Goal: Communication & Community: Answer question/provide support

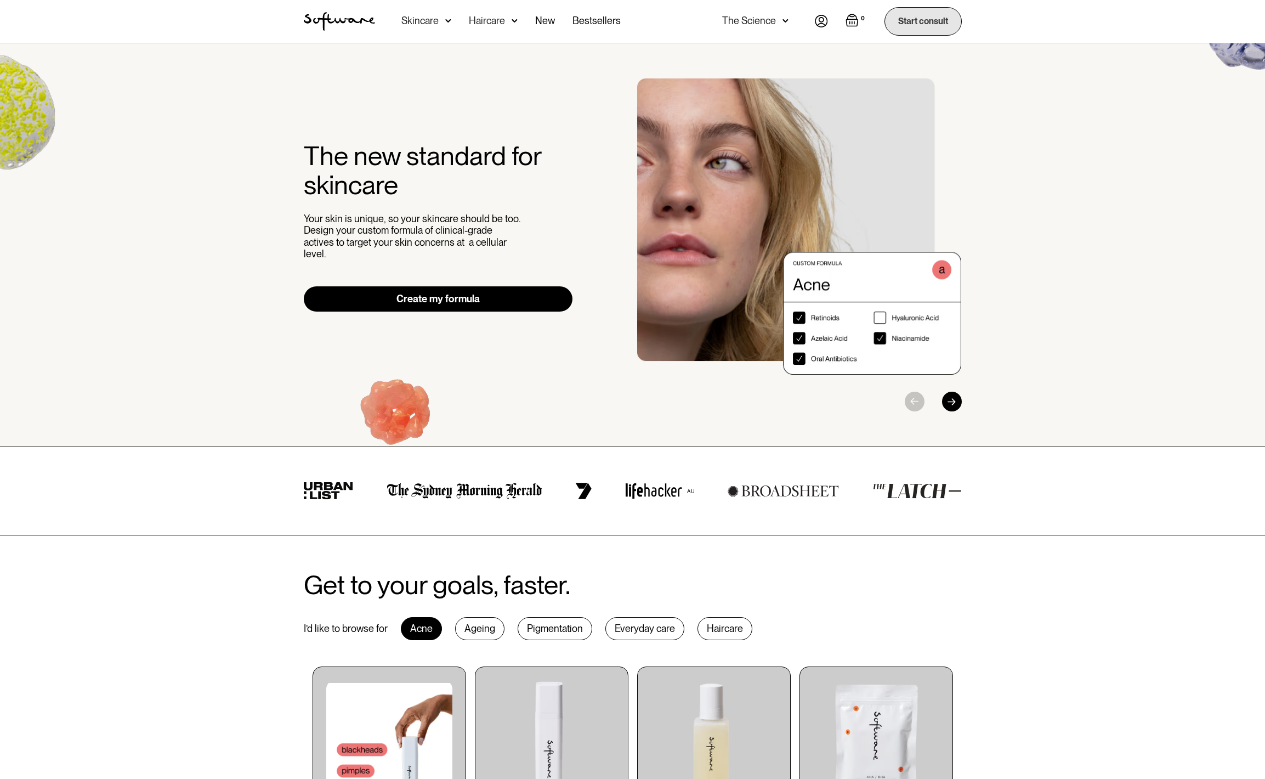
click at [912, 18] on link "Start consult" at bounding box center [922, 21] width 77 height 28
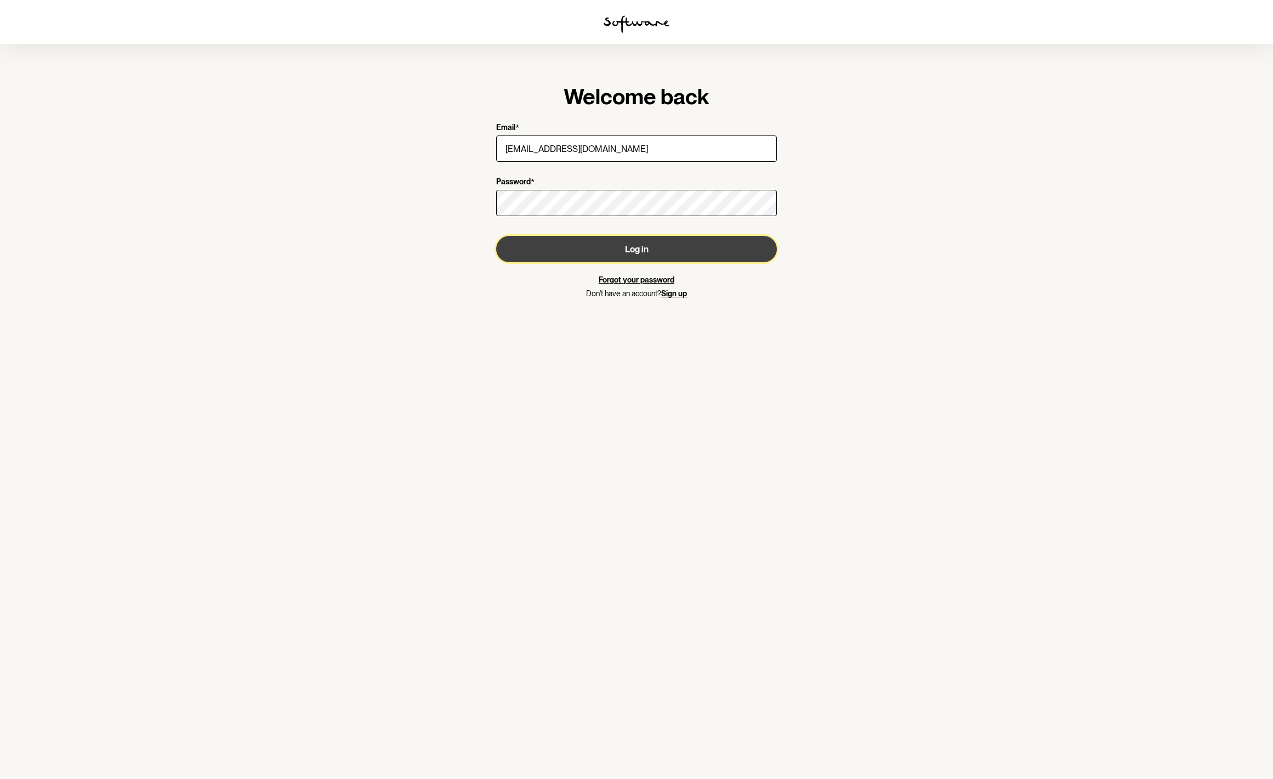
click at [654, 253] on button "Log in" at bounding box center [636, 249] width 281 height 26
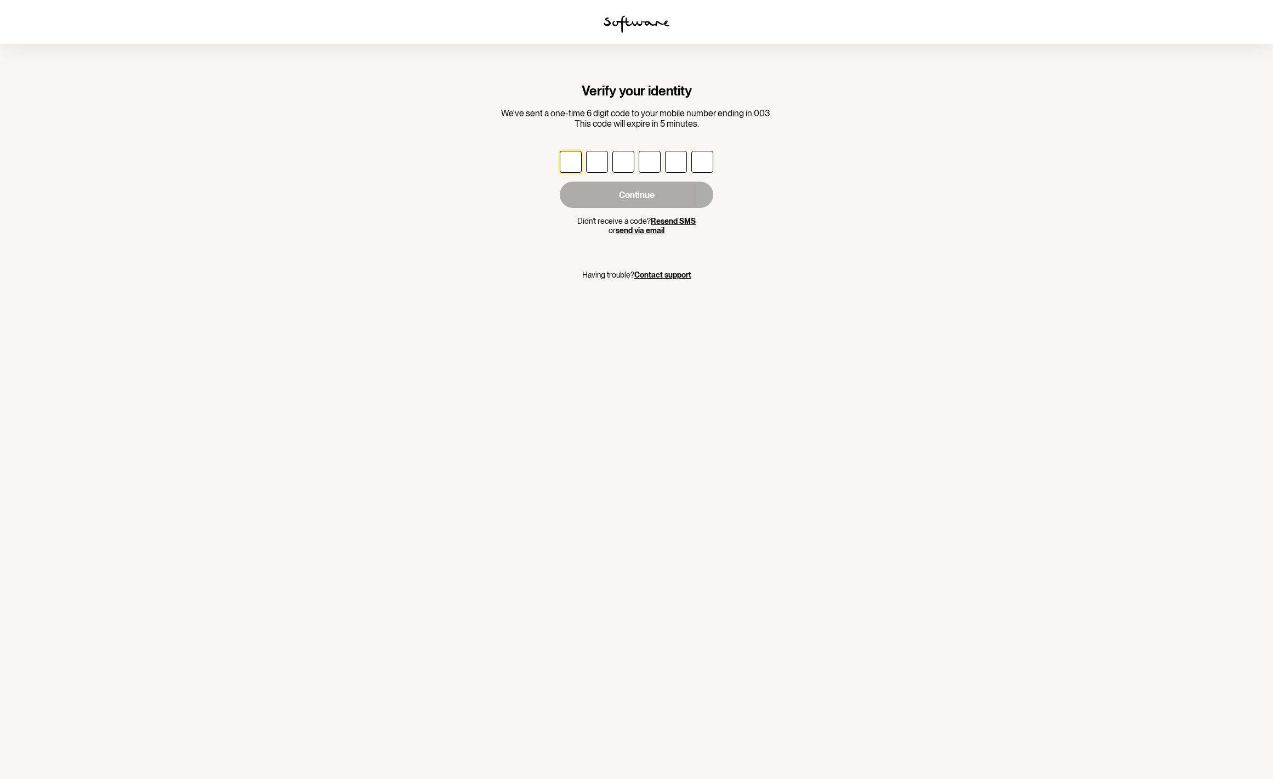
click at [564, 156] on input "text" at bounding box center [571, 162] width 22 height 22
type input "3"
type input "9"
type input "6"
type input "7"
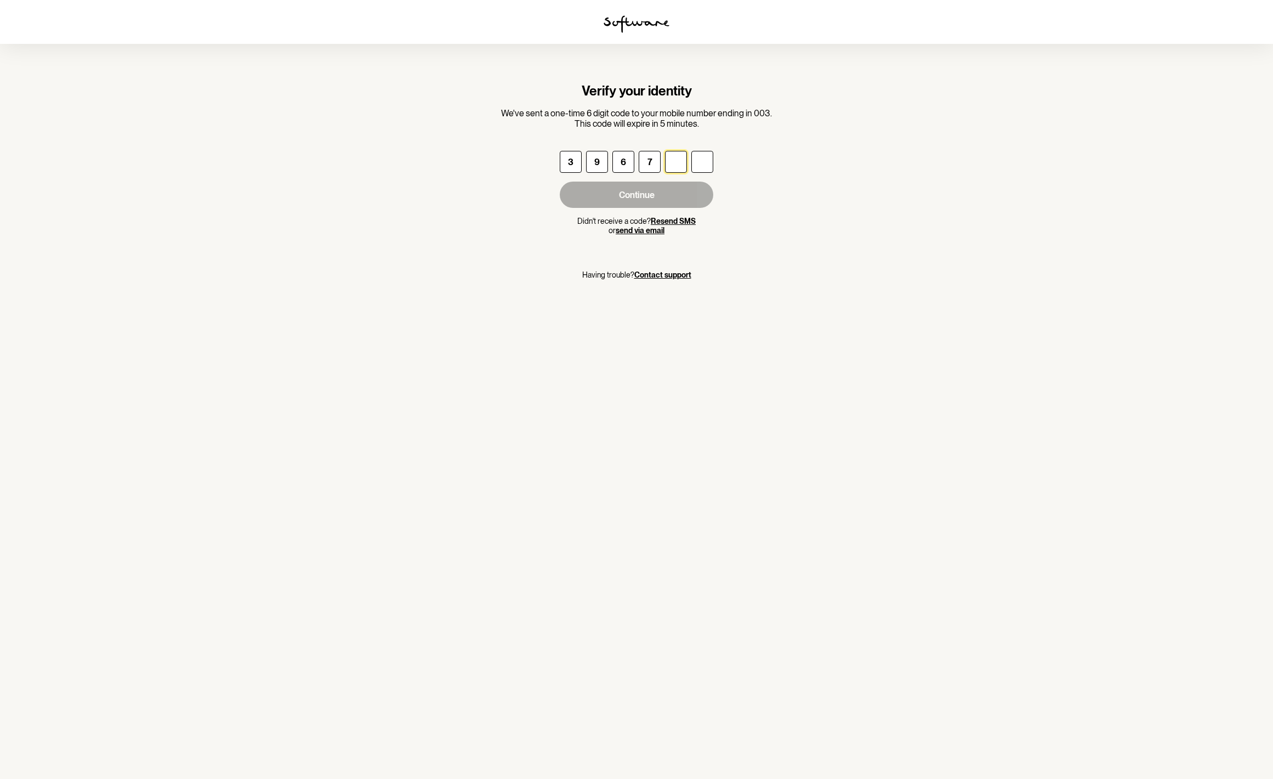
type input "8"
type input "0"
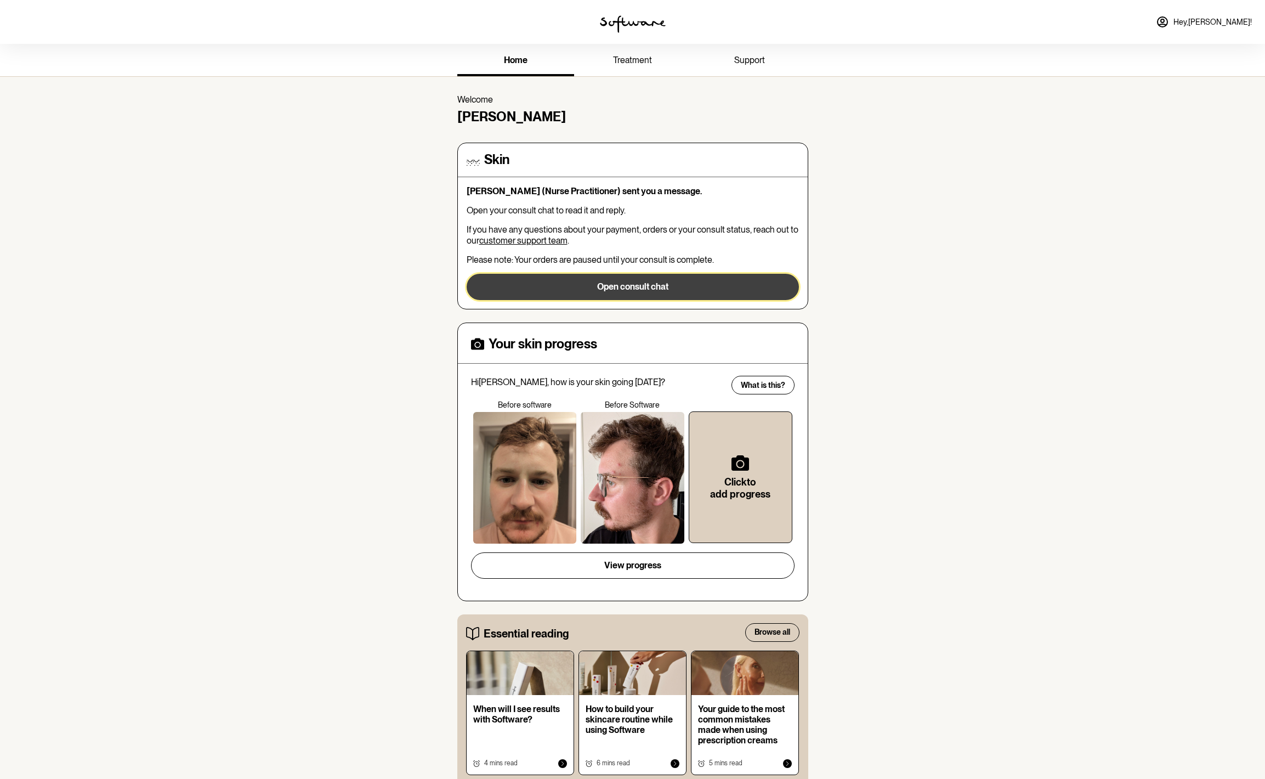
click at [661, 288] on button "Open consult chat" at bounding box center [633, 287] width 332 height 26
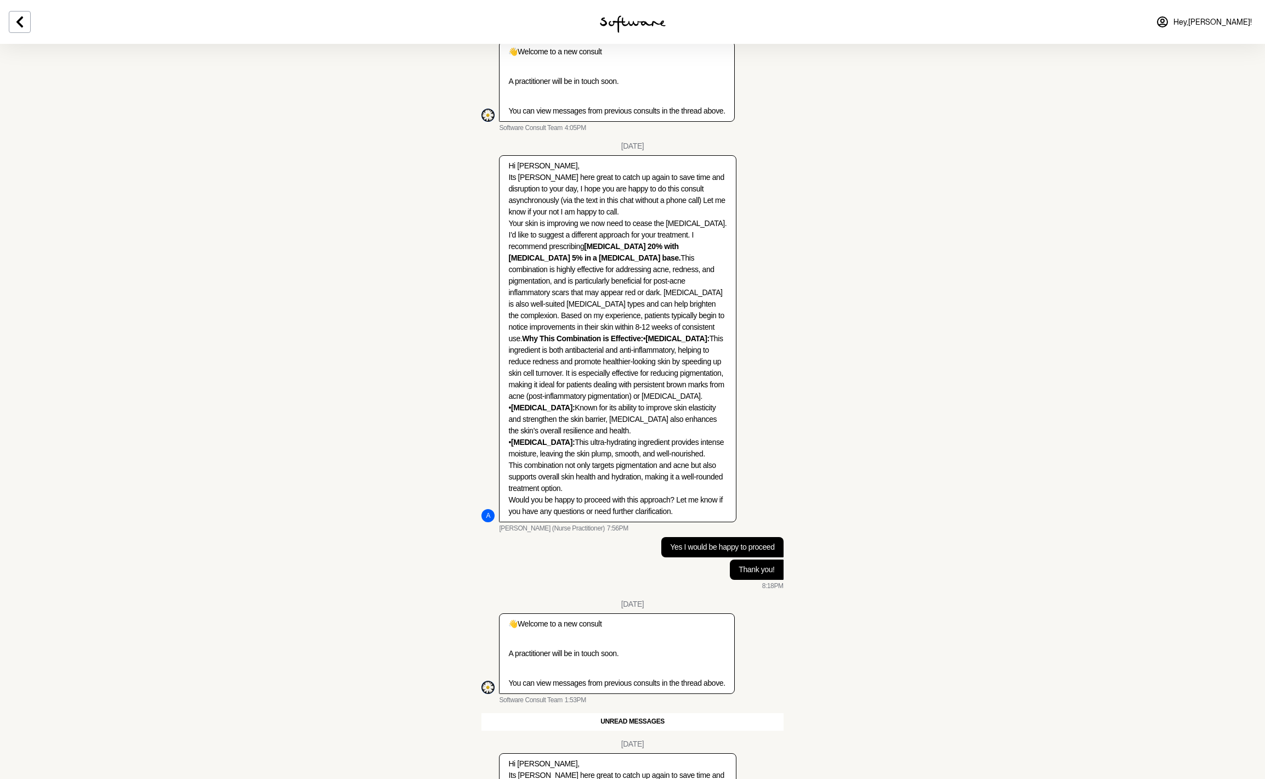
scroll to position [1127, 0]
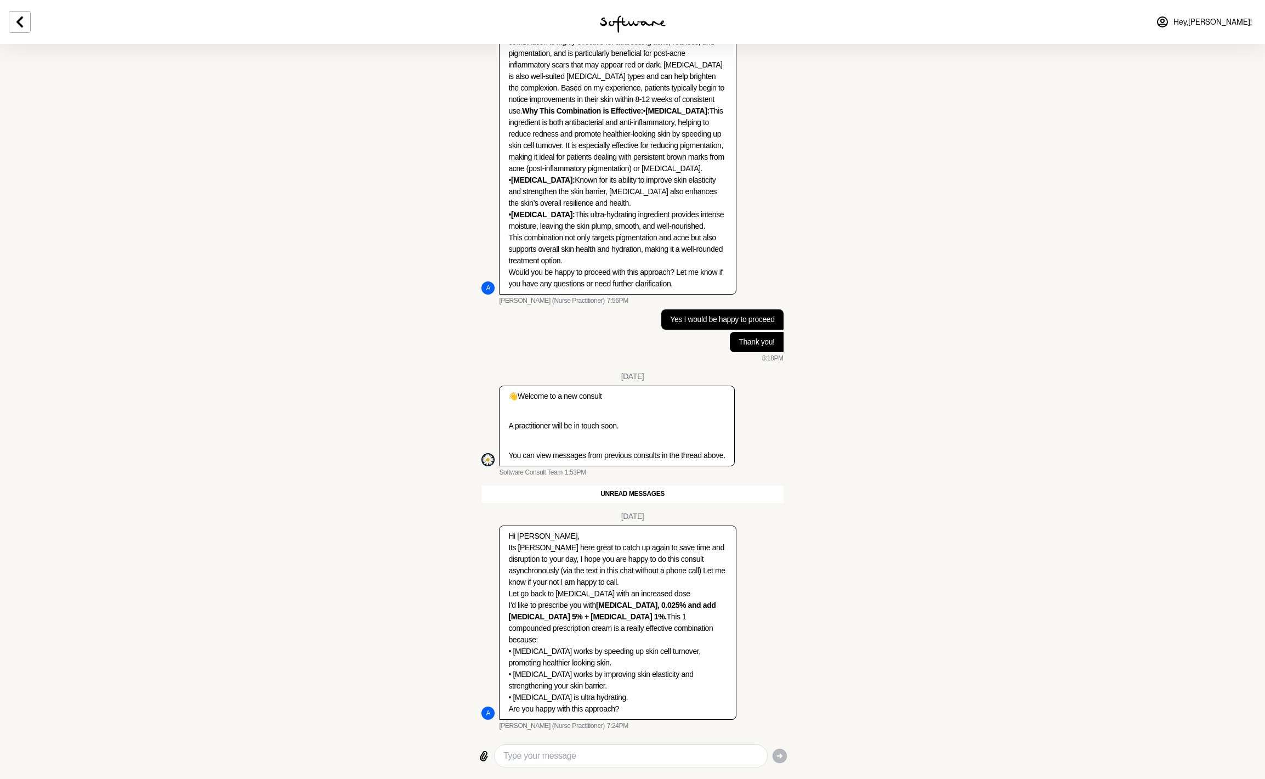
click at [549, 751] on textarea "Type your message" at bounding box center [630, 755] width 254 height 13
drag, startPoint x: 508, startPoint y: 606, endPoint x: 534, endPoint y: 609, distance: 26.0
click at [534, 609] on p "Hi James, Its Annie Butler here great to catch up again to save time and disrup…" at bounding box center [617, 622] width 218 height 184
click at [536, 598] on p "Hi James, Its Annie Butler here great to catch up again to save time and disrup…" at bounding box center [617, 622] width 218 height 184
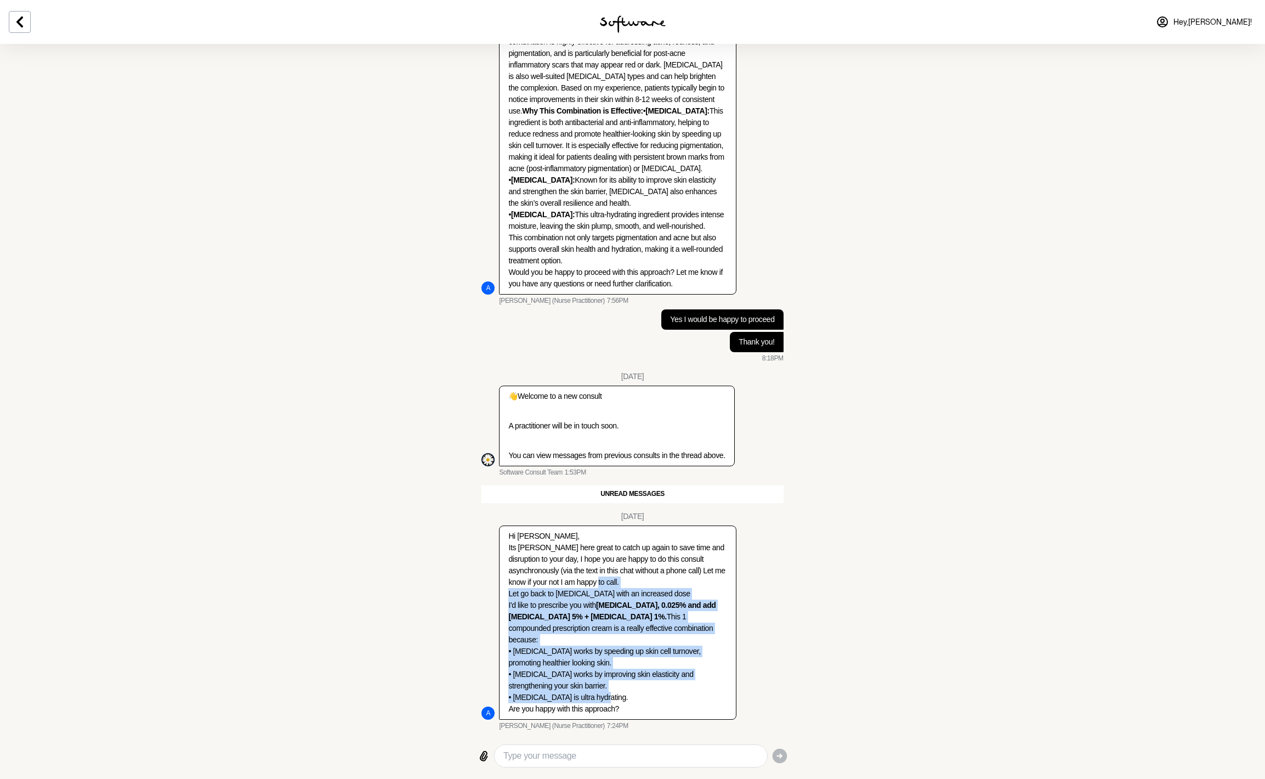
drag, startPoint x: 507, startPoint y: 593, endPoint x: 648, endPoint y: 695, distance: 173.6
click at [648, 695] on div "Hi James, Its Annie Butler here great to catch up again to save time and disrup…" at bounding box center [618, 622] width 236 height 193
copy p "Let go back to tretinoin with an increased dose I'd like to prescribe you with …"
